Goal: Transaction & Acquisition: Purchase product/service

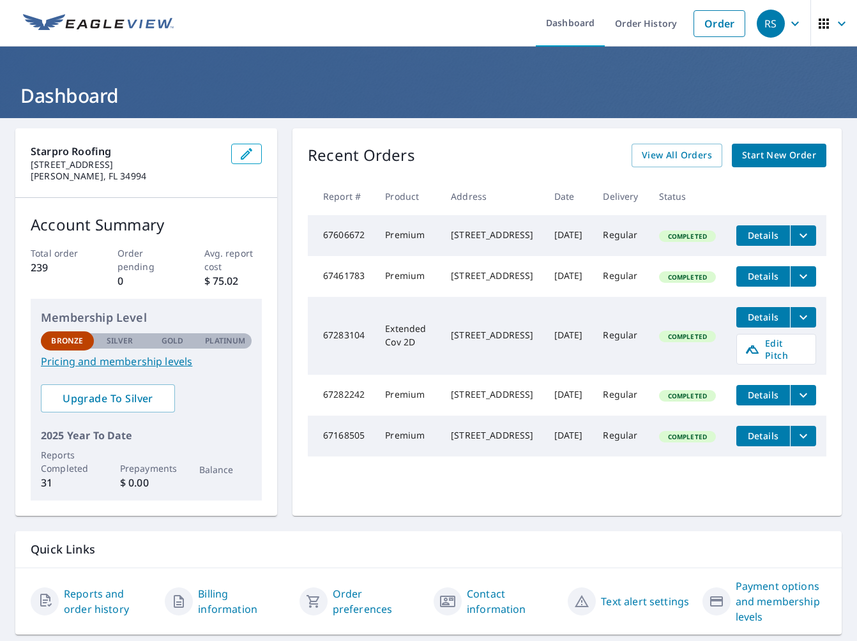
scroll to position [0, 7]
click at [778, 161] on span "Start New Order" at bounding box center [779, 156] width 74 height 16
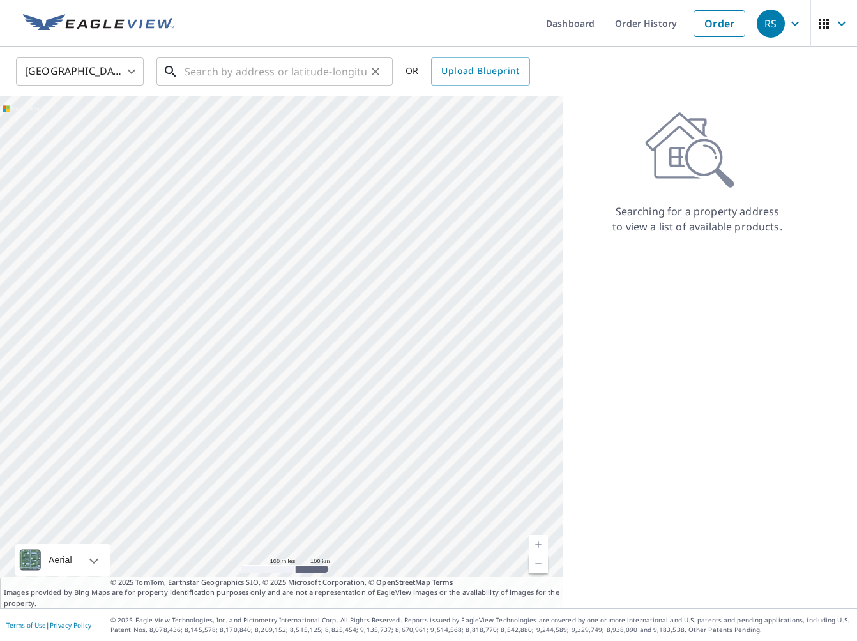
click at [187, 70] on input "text" at bounding box center [276, 72] width 182 height 36
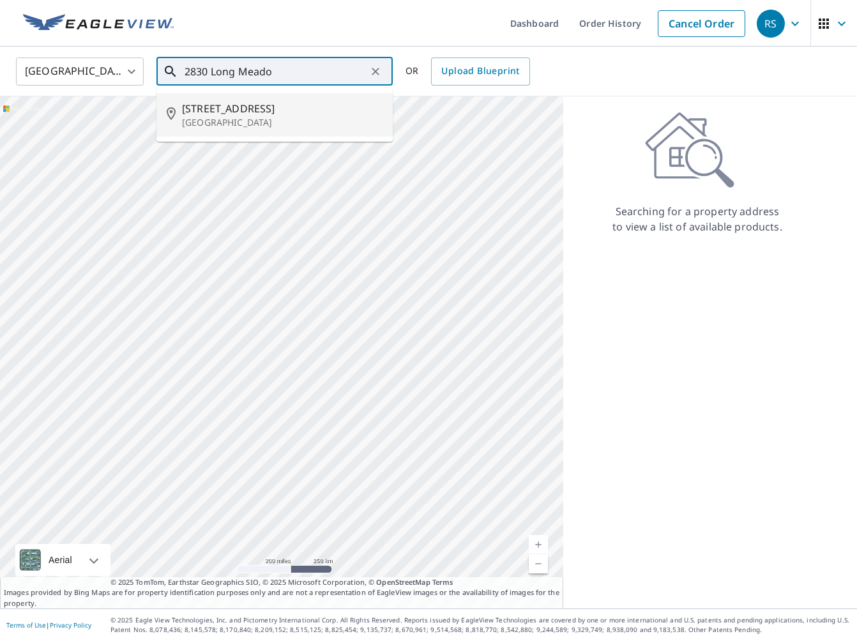
click at [211, 110] on span "[STREET_ADDRESS]" at bounding box center [282, 108] width 201 height 15
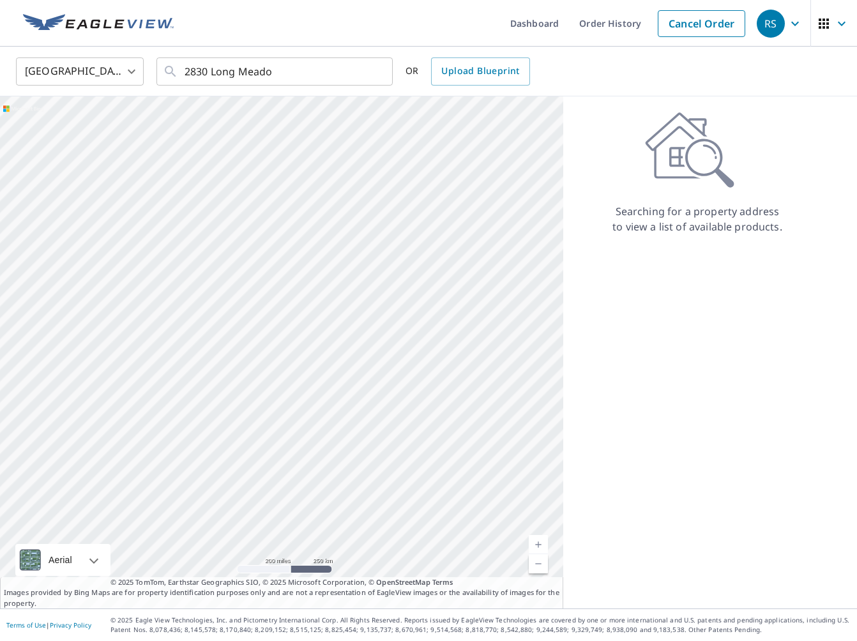
type input "[STREET_ADDRESS][PERSON_NAME]"
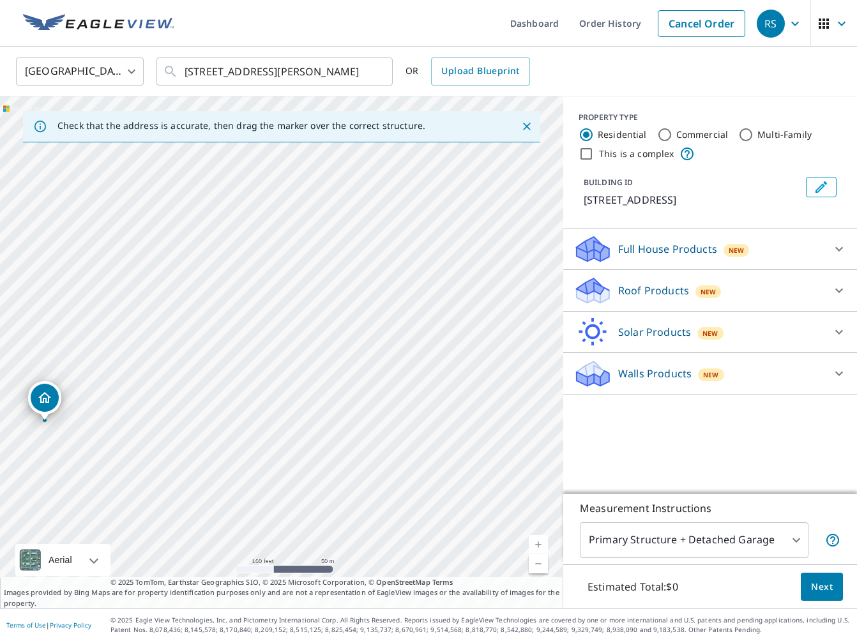
click at [537, 540] on link "Current Level 18, Zoom In" at bounding box center [538, 544] width 19 height 19
click at [537, 541] on link "Current Level 18, Zoom In" at bounding box center [538, 544] width 19 height 19
click at [537, 541] on link "Current Level 19, Zoom In" at bounding box center [538, 544] width 19 height 19
click at [591, 302] on icon at bounding box center [591, 296] width 6 height 11
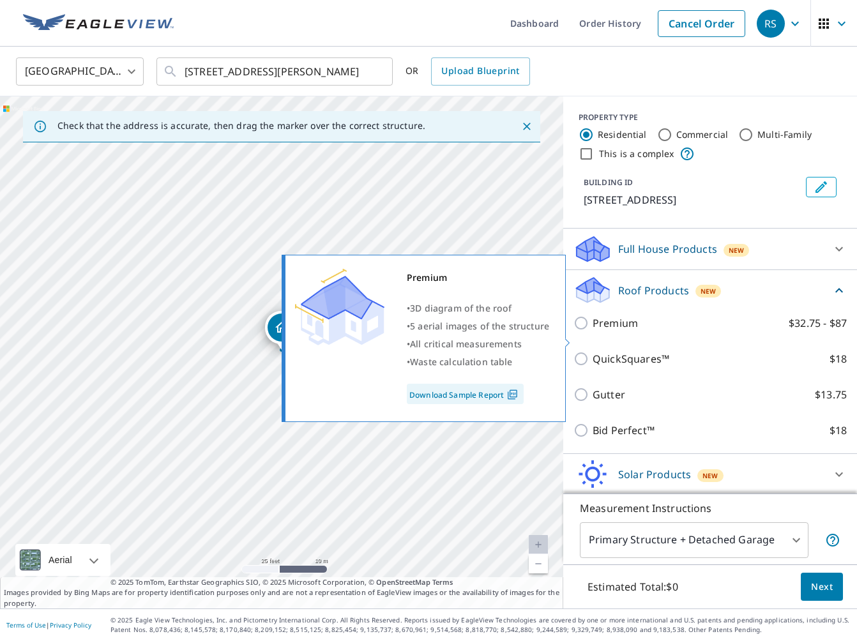
click at [581, 331] on input "Premium $32.75 - $87" at bounding box center [582, 322] width 19 height 15
checkbox input "true"
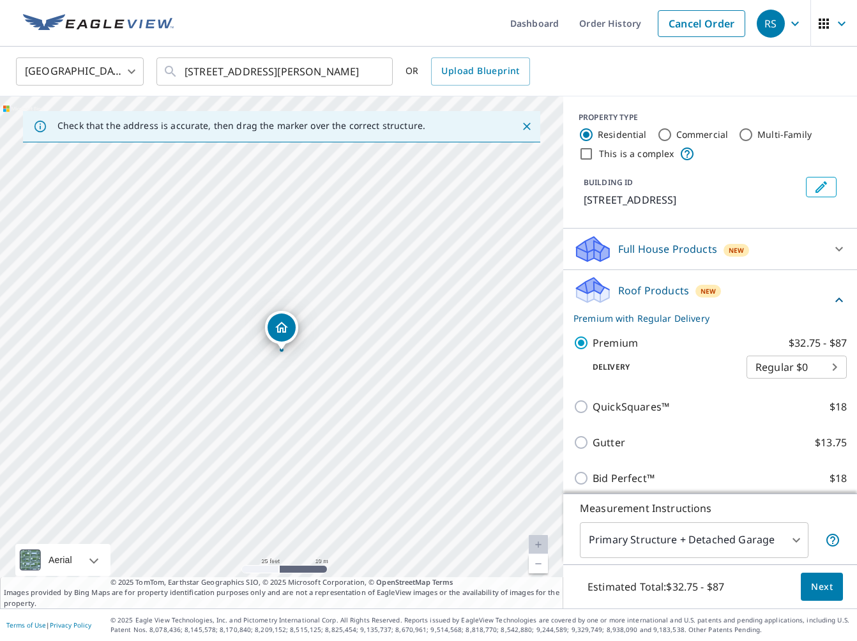
click at [826, 588] on span "Next" at bounding box center [822, 587] width 22 height 16
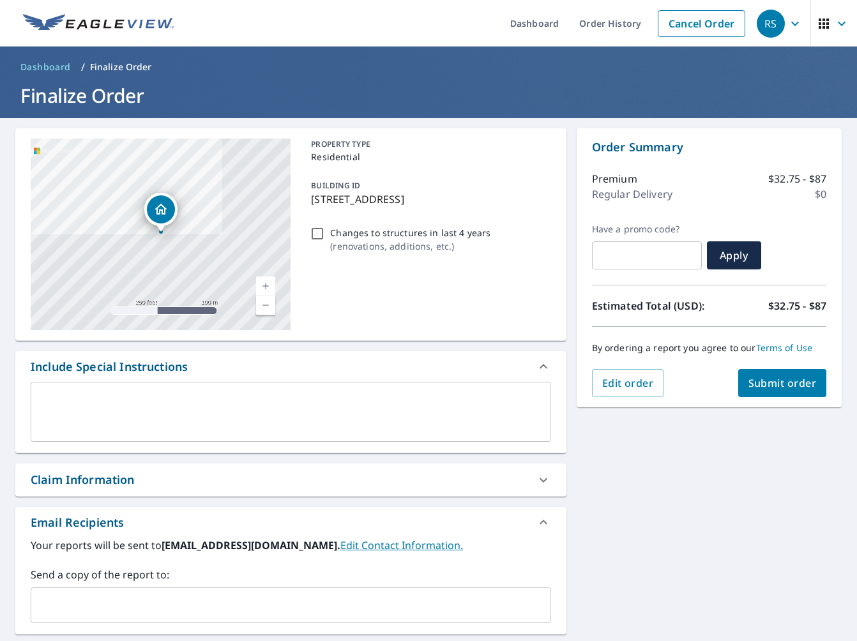
drag, startPoint x: 51, startPoint y: 394, endPoint x: 68, endPoint y: 395, distance: 17.3
click at [51, 394] on textarea at bounding box center [291, 412] width 503 height 36
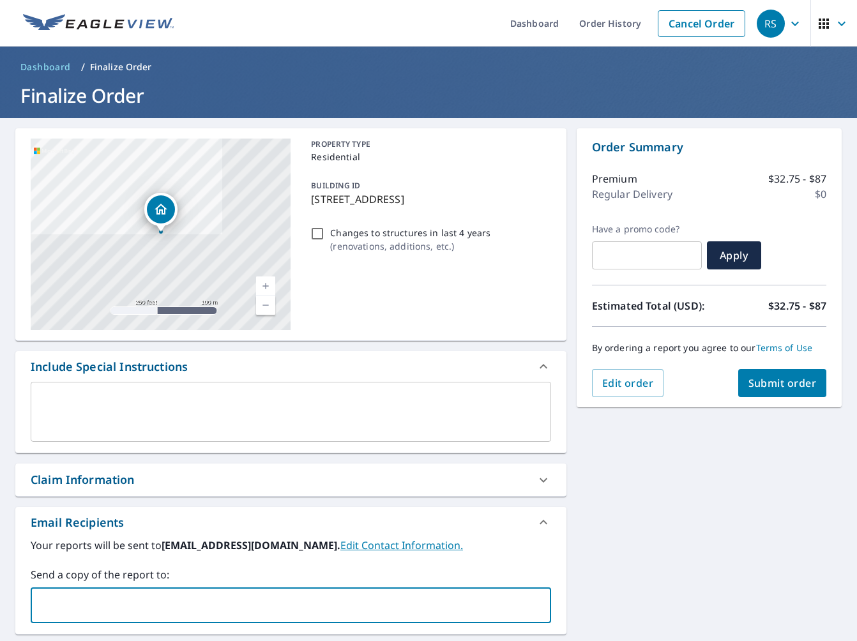
drag, startPoint x: 61, startPoint y: 618, endPoint x: 75, endPoint y: 607, distance: 17.9
type input "ri"
type input "[PERSON_NAME][EMAIL_ADDRESS][DOMAIN_NAME]"
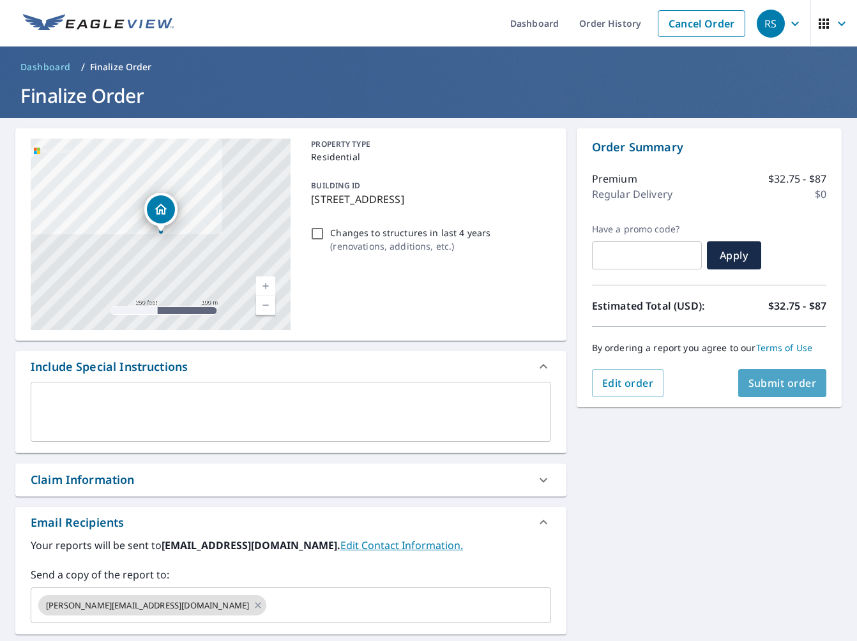
click at [765, 388] on span "Submit order" at bounding box center [782, 383] width 68 height 14
